Goal: Book appointment/travel/reservation

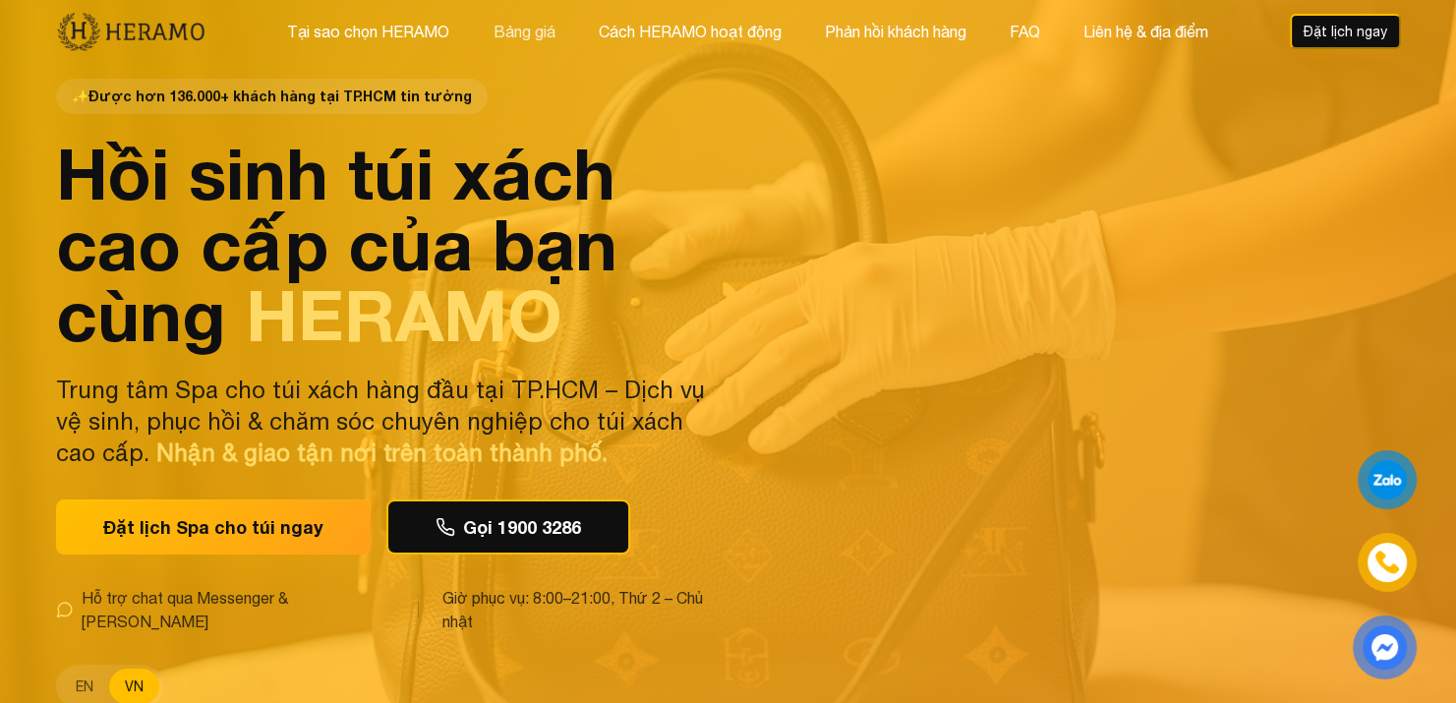
click at [499, 36] on button "Bảng giá" at bounding box center [524, 32] width 74 height 26
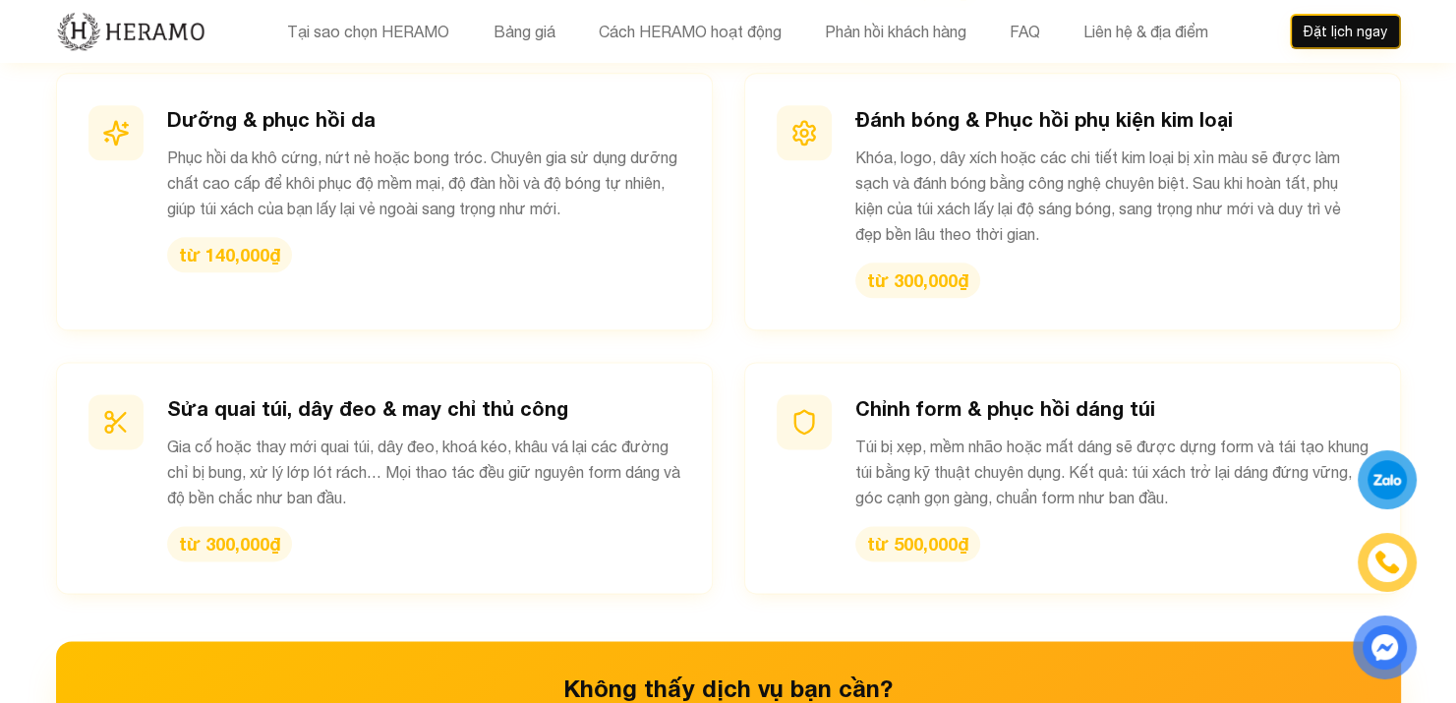
scroll to position [2680, 0]
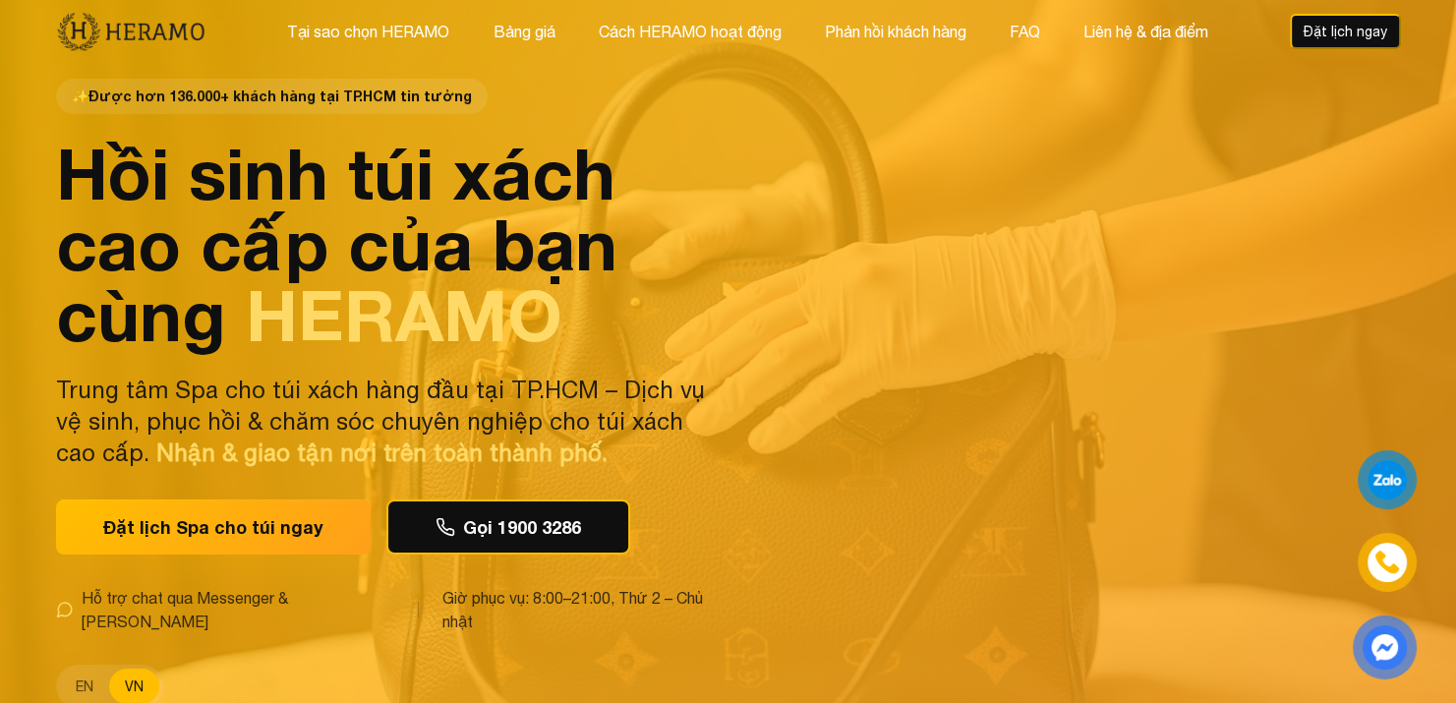
scroll to position [98, 0]
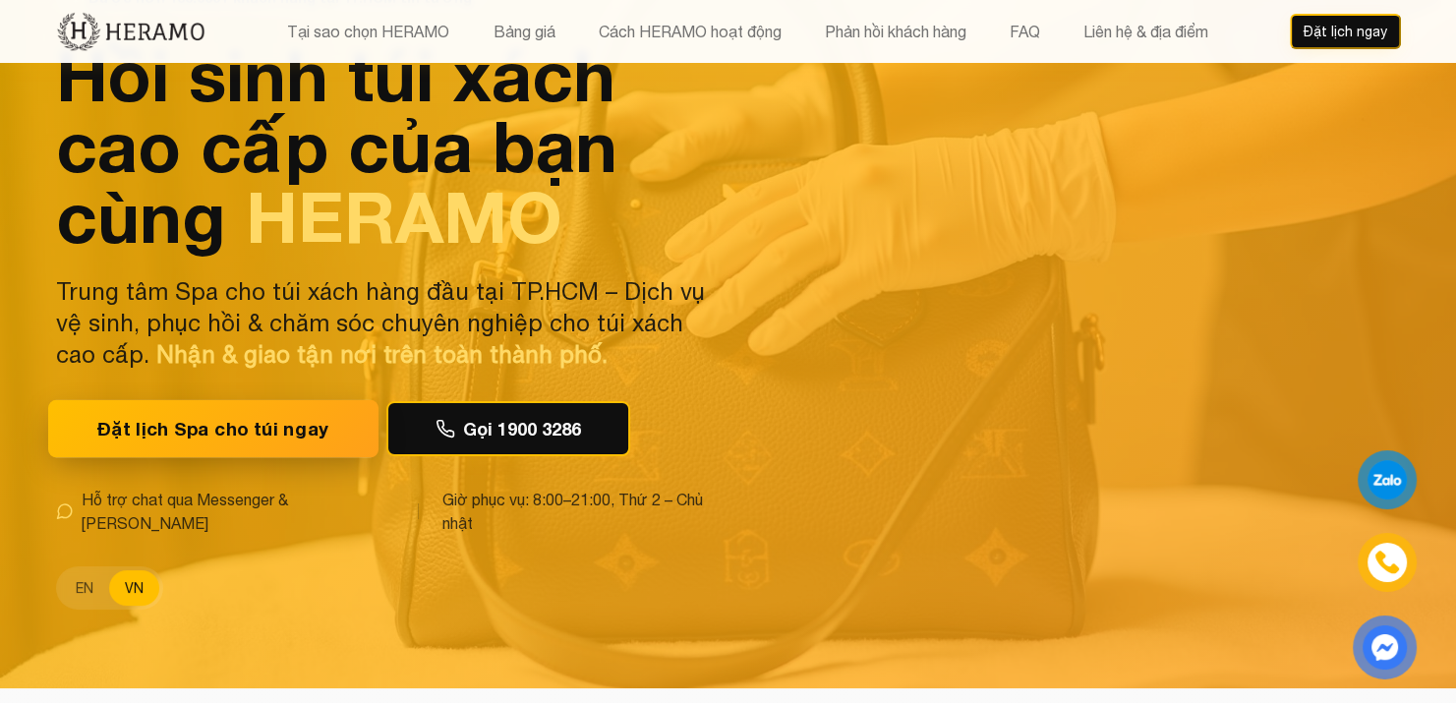
click at [227, 414] on button "Đặt lịch Spa cho túi ngay" at bounding box center [213, 429] width 330 height 58
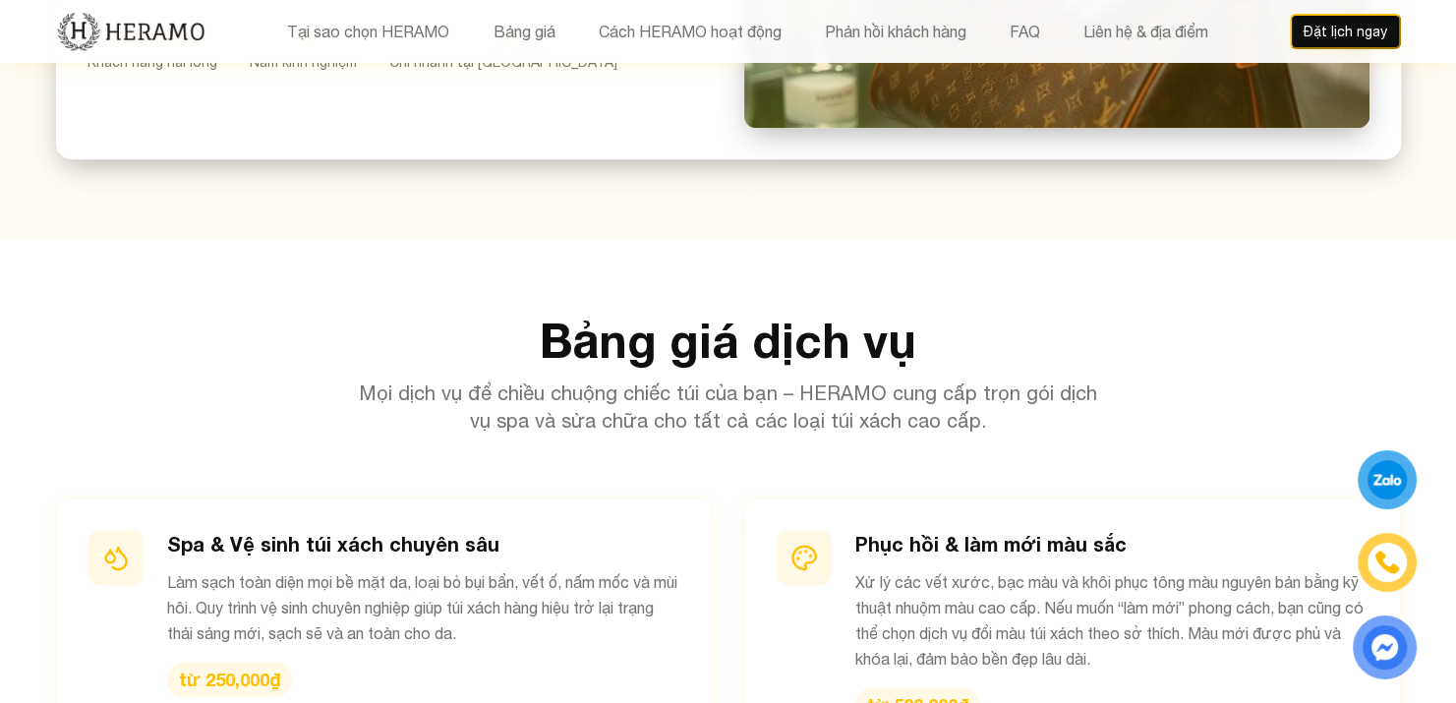
scroll to position [1868, 0]
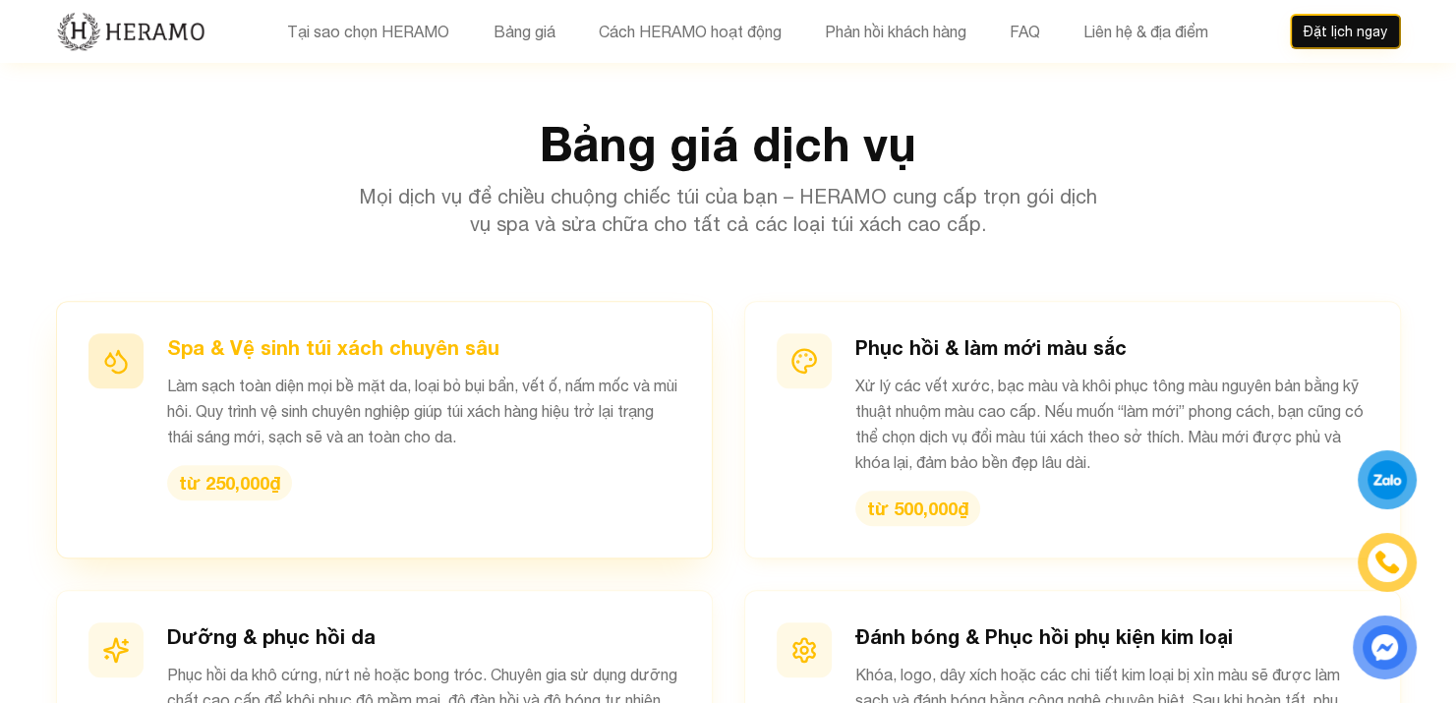
click at [417, 373] on p "Làm sạch toàn diện mọi bề mặt da, loại bỏ bụi bẩn, vết ố, nấm mốc và mùi hôi. Q…" at bounding box center [423, 411] width 513 height 77
click at [254, 465] on div "từ 250,000₫" at bounding box center [229, 482] width 125 height 35
click at [277, 333] on div "Spa & Vệ sinh túi xách chuyên sâu Làm sạch toàn diện mọi bề mặt da, loại bỏ bụi…" at bounding box center [423, 416] width 513 height 167
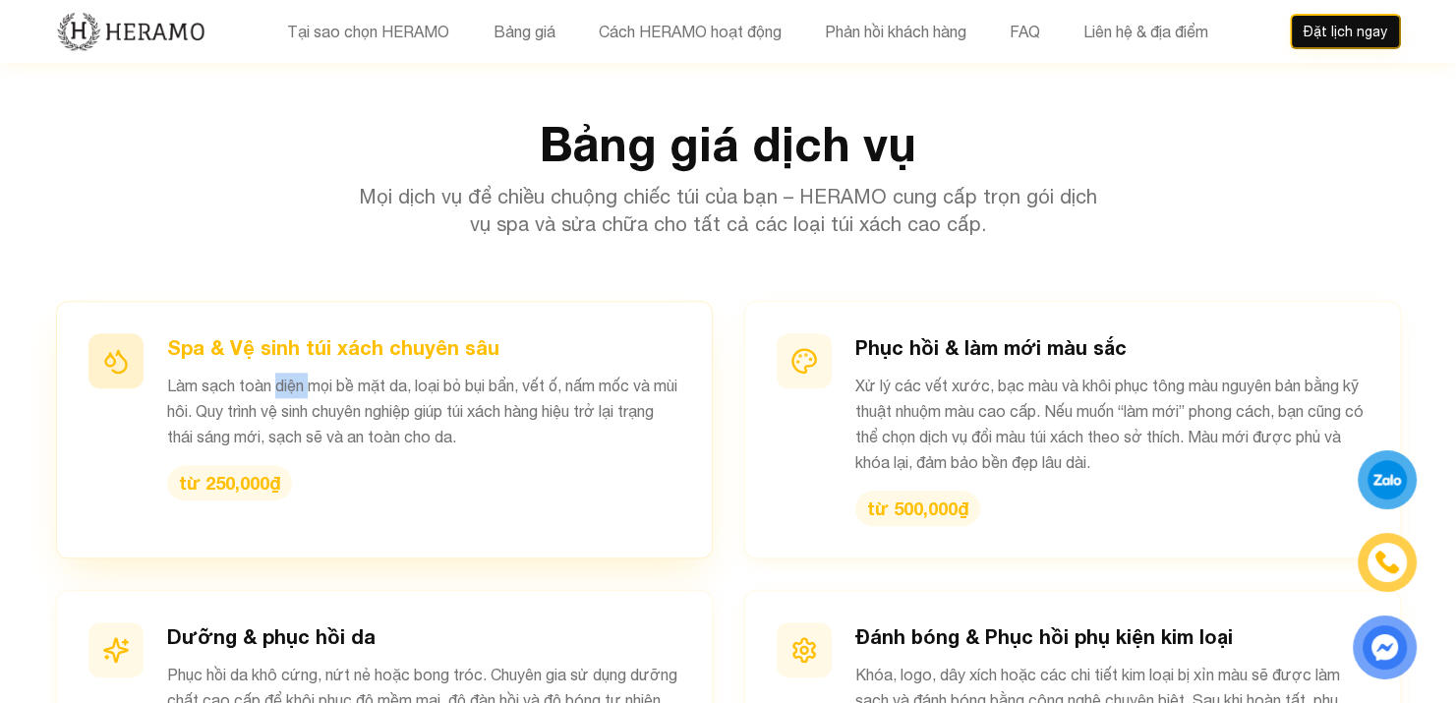
copy p "diện"
click at [273, 333] on h3 "Spa & Vệ sinh túi xách chuyên sâu" at bounding box center [423, 347] width 513 height 28
click at [271, 333] on h3 "Spa & Vệ sinh túi xách chuyên sâu" at bounding box center [423, 347] width 513 height 28
click at [132, 333] on div at bounding box center [115, 360] width 55 height 55
click at [206, 465] on div "từ 250,000₫" at bounding box center [229, 482] width 125 height 35
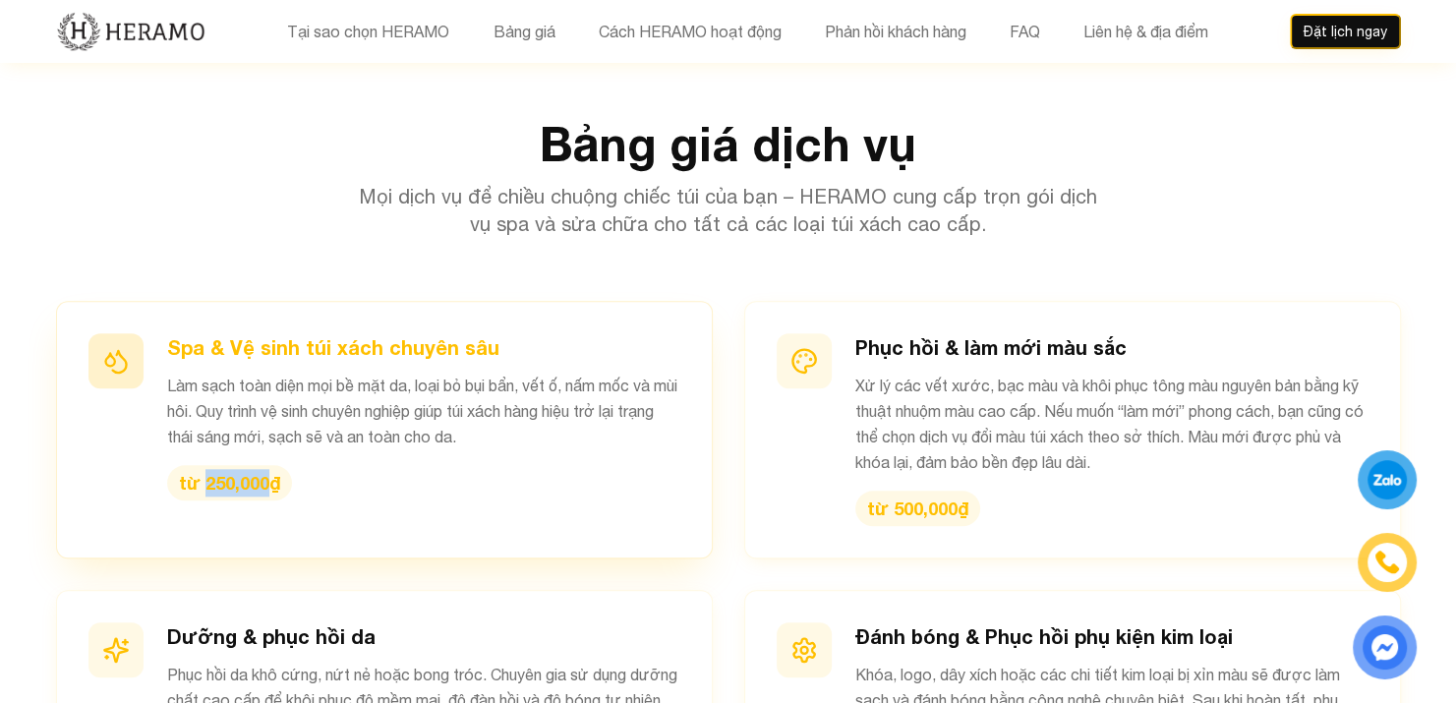
click at [206, 465] on div "từ 250,000₫" at bounding box center [229, 482] width 125 height 35
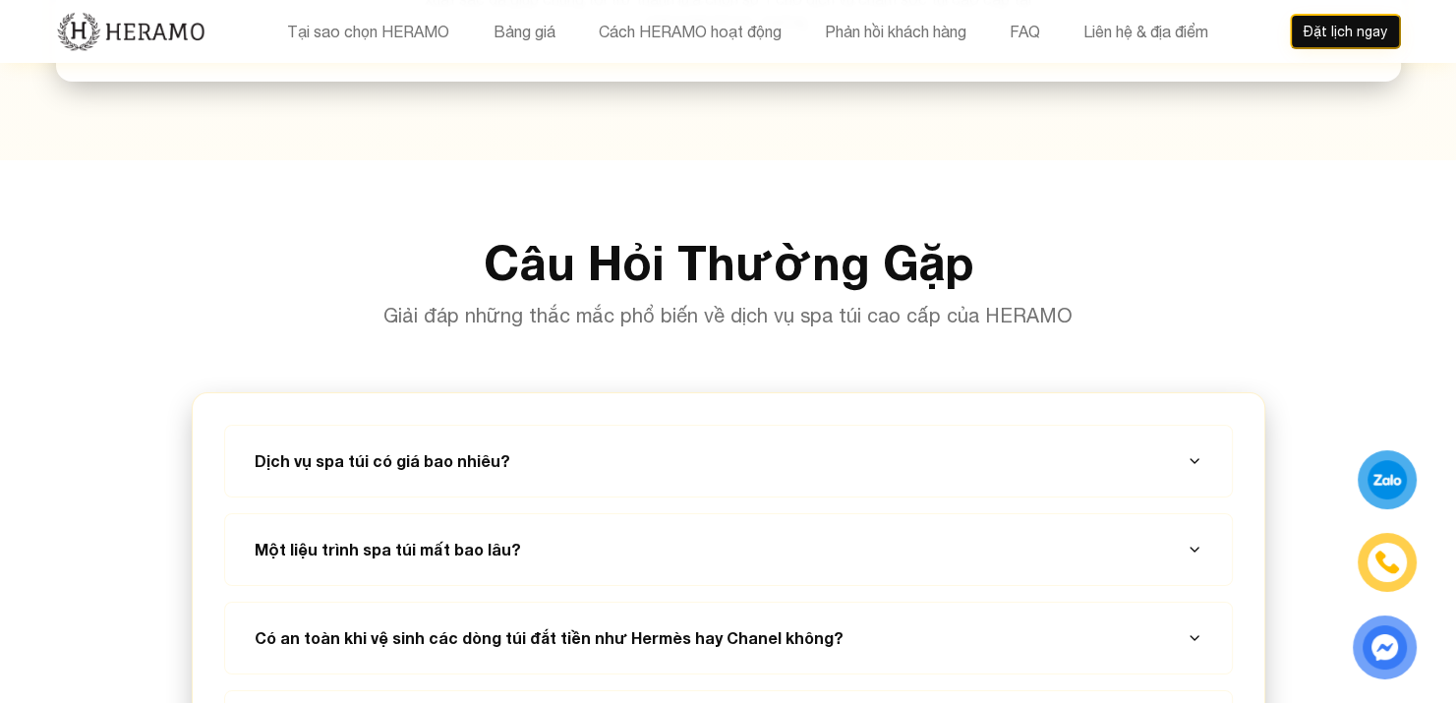
scroll to position [6980, 0]
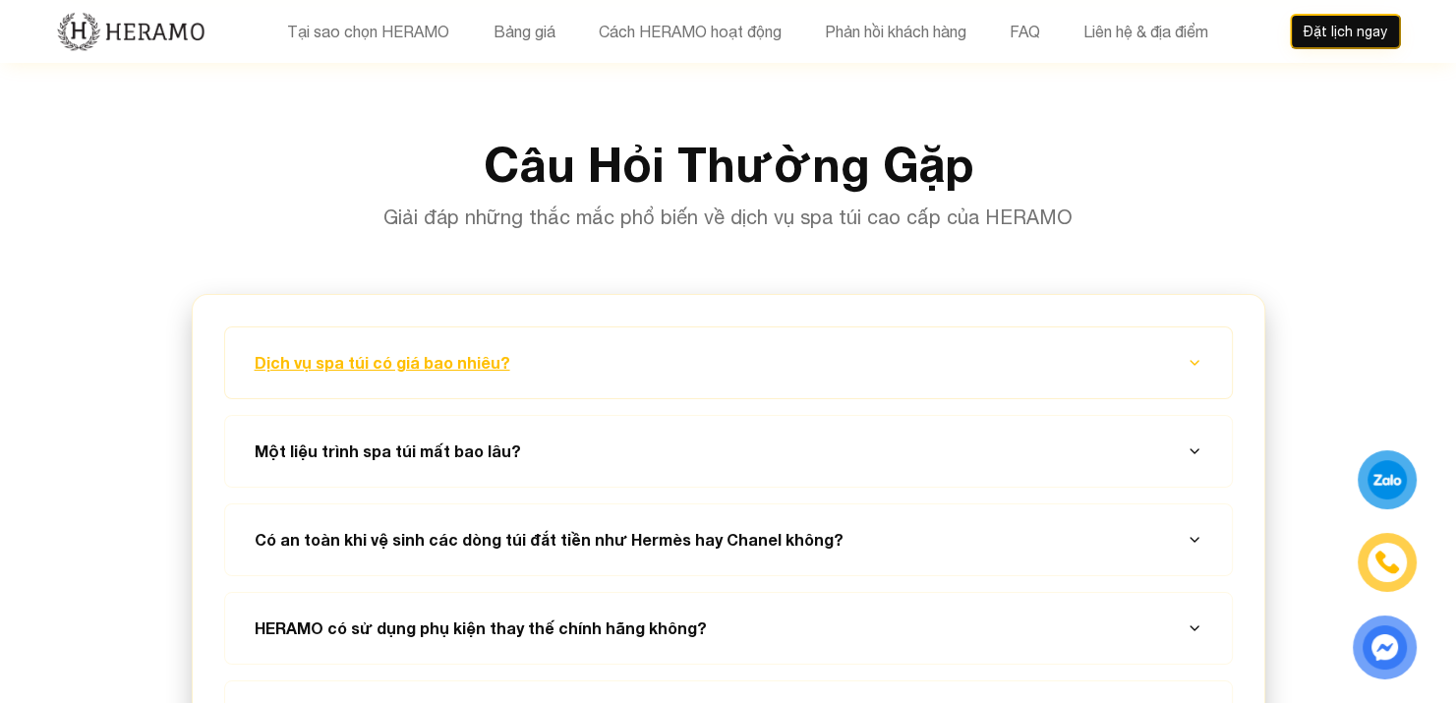
click at [563, 327] on button "Dịch vụ spa túi có giá bao nhiêu?" at bounding box center [728, 362] width 959 height 71
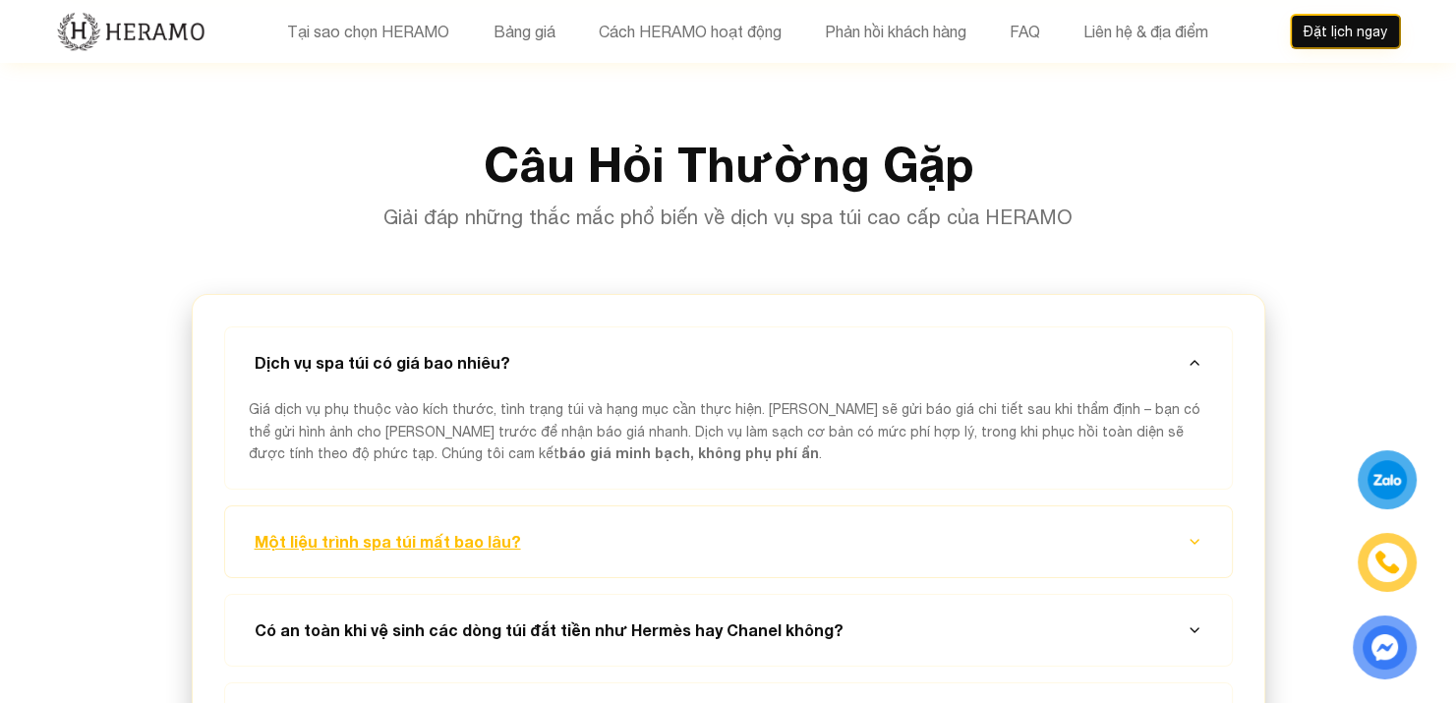
click at [563, 506] on button "Một liệu trình spa túi mất bao lâu?" at bounding box center [728, 541] width 959 height 71
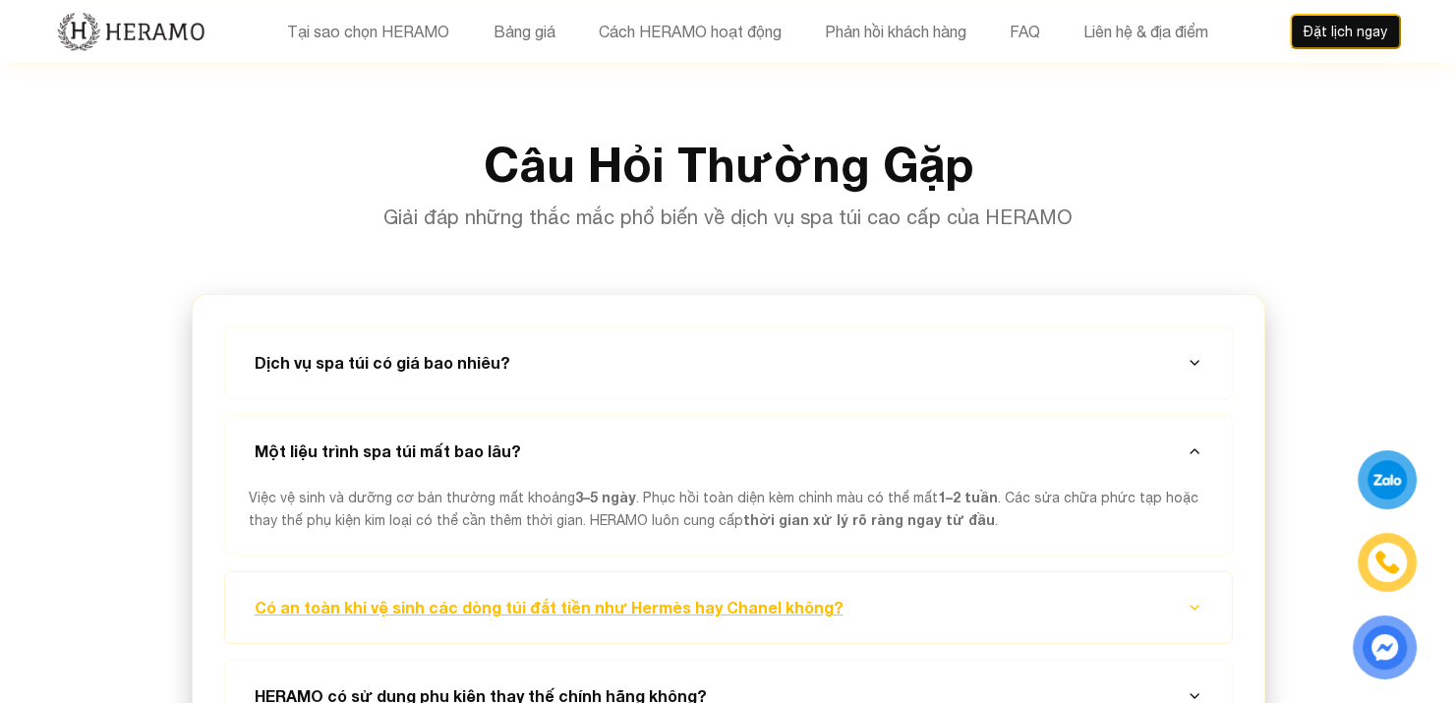
scroll to position [7176, 0]
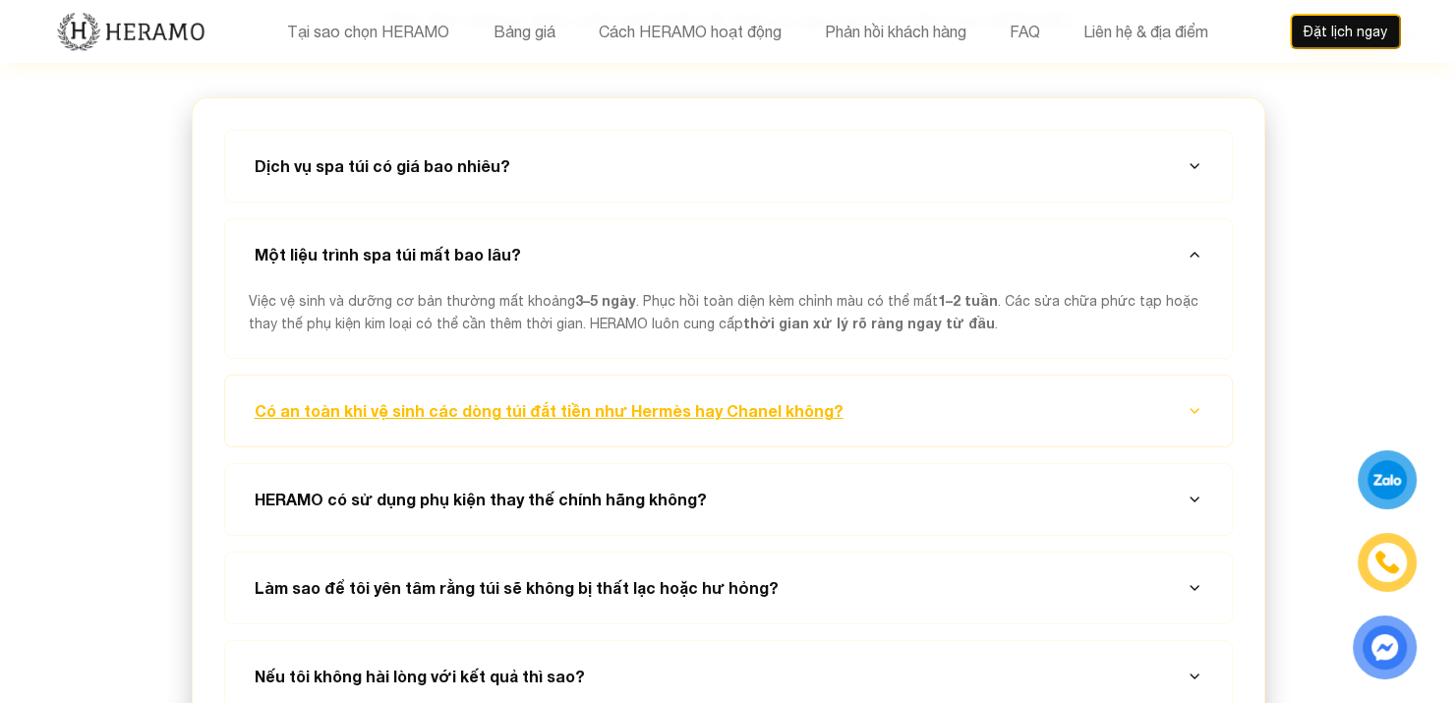
click at [968, 376] on button "Có an toàn khi vệ sinh các dòng túi đắt tiền như Hermès hay Chanel không?" at bounding box center [728, 411] width 959 height 71
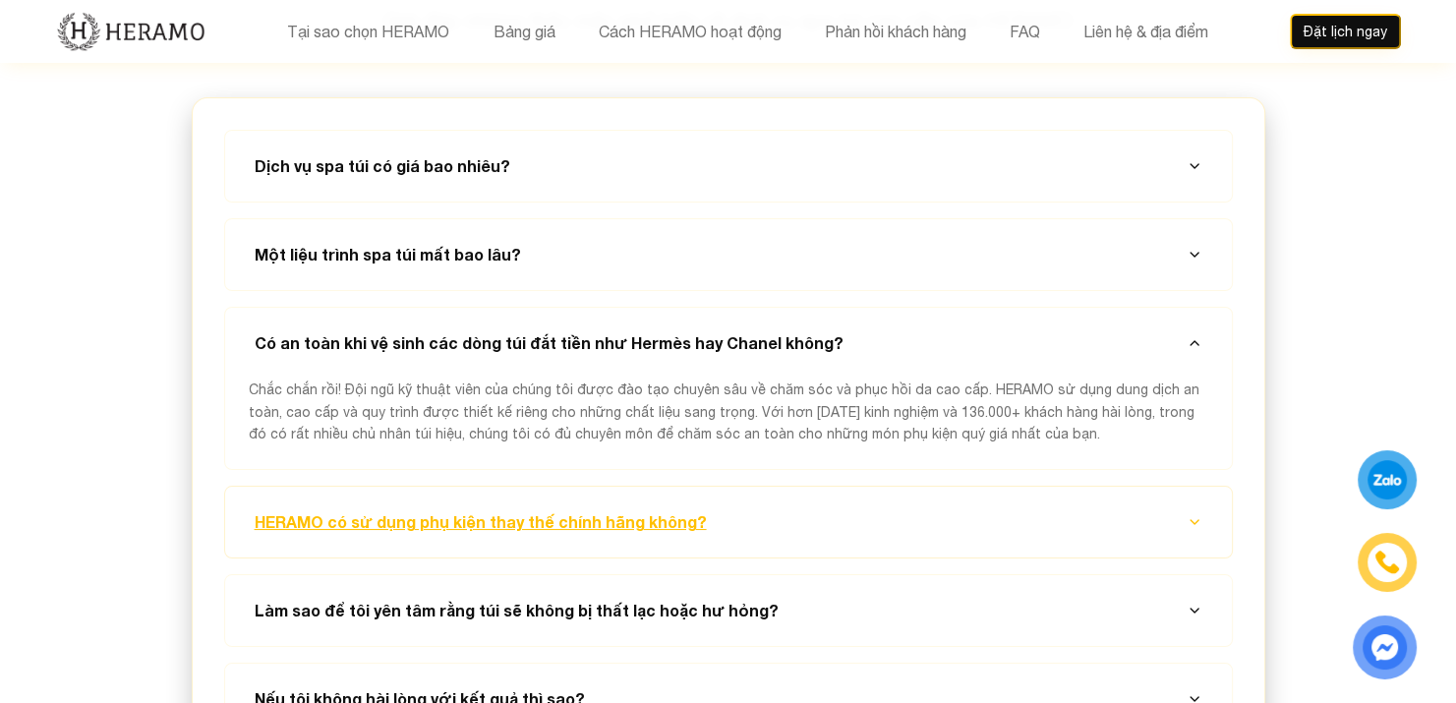
scroll to position [7373, 0]
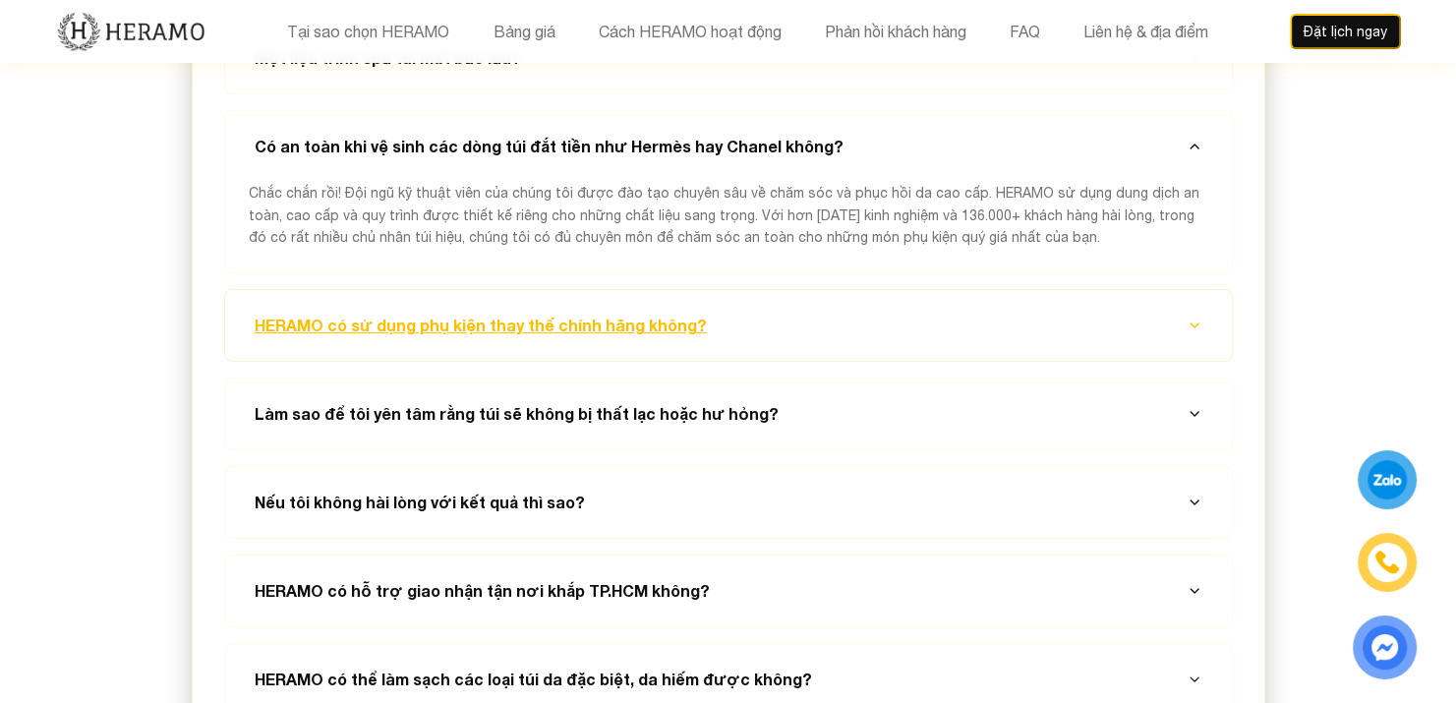
click at [858, 290] on button "HERAMO có sử dụng phụ kiện thay thế chính hãng không?" at bounding box center [728, 325] width 959 height 71
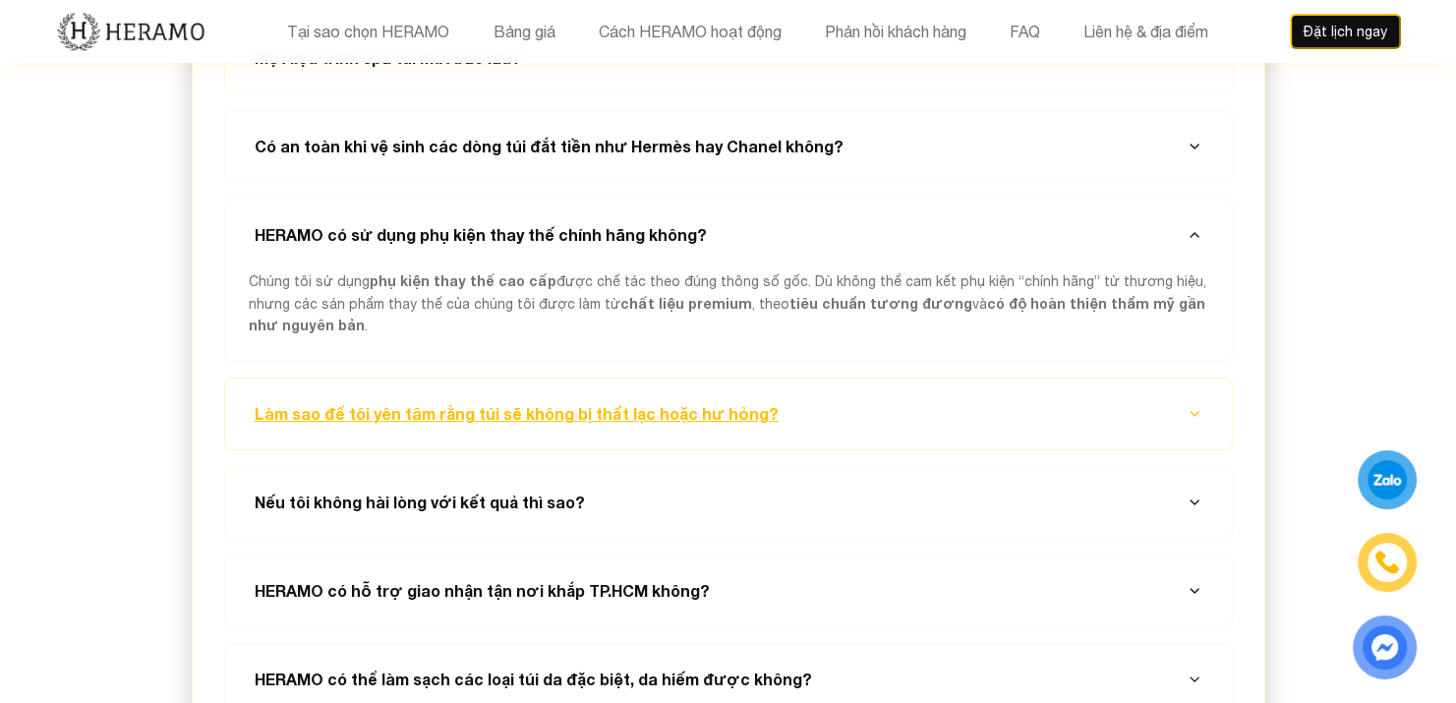
click at [822, 378] on button "Làm sao để tôi yên tâm rằng túi sẽ không bị thất lạc hoặc hư hỏng?" at bounding box center [728, 413] width 959 height 71
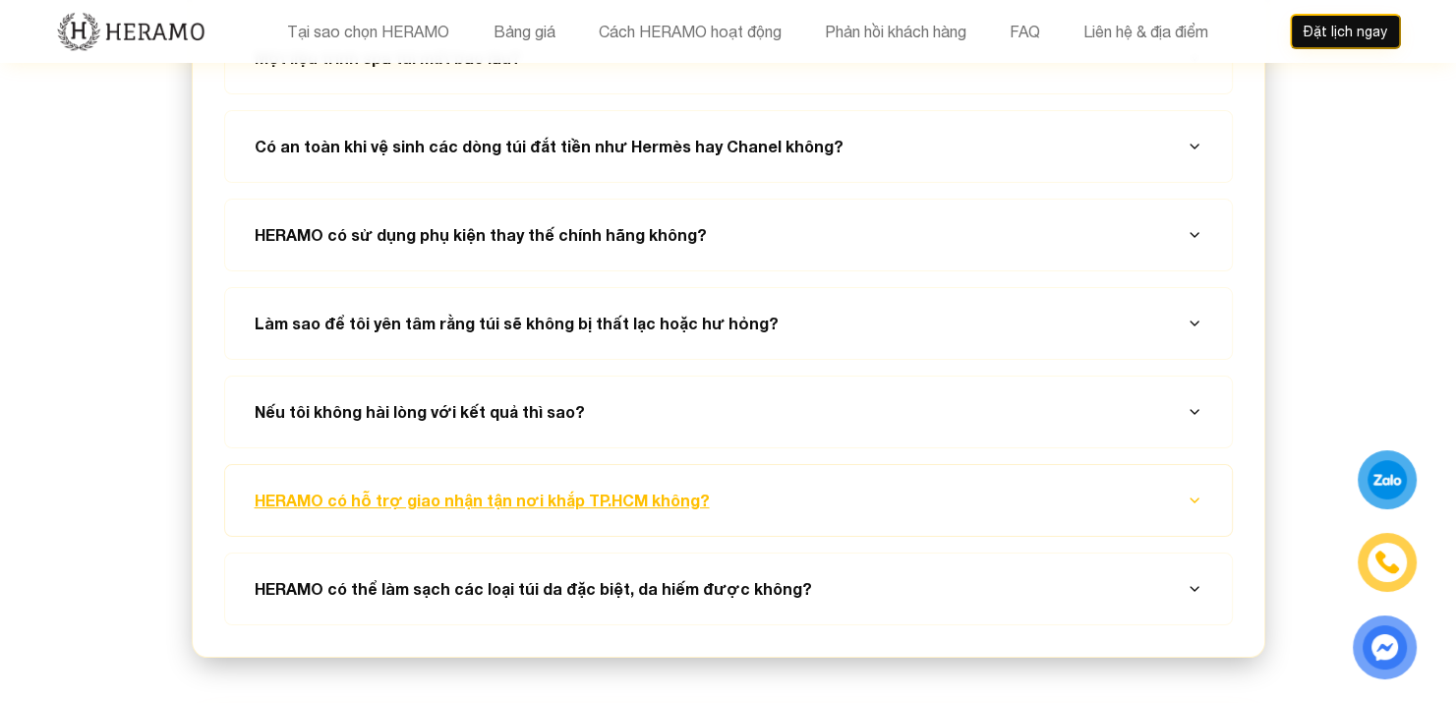
click at [798, 465] on button "HERAMO có hỗ trợ giao nhận tận nơi khắp TP.HCM không?" at bounding box center [728, 500] width 959 height 71
